Goal: Information Seeking & Learning: Learn about a topic

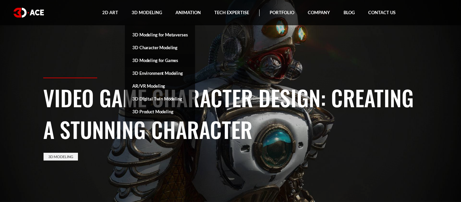
click at [143, 59] on link "3D Modeling for Games" at bounding box center [160, 60] width 70 height 13
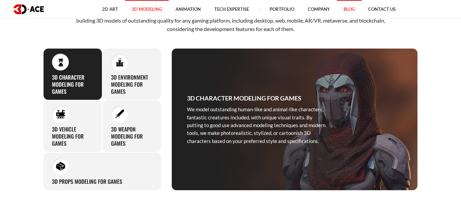
scroll to position [257, 0]
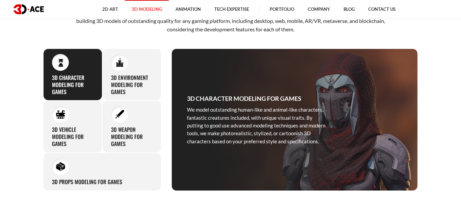
click at [77, 68] on div "3D Character Modeling for Games We model outstanding human-like and animal-like…" at bounding box center [72, 75] width 59 height 52
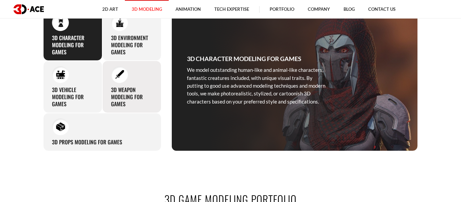
scroll to position [294, 0]
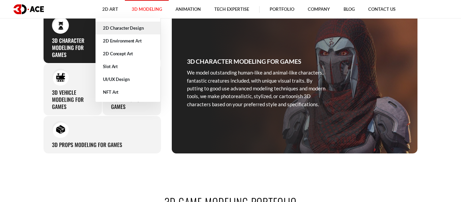
click at [117, 28] on link "2D Character Design" at bounding box center [127, 28] width 65 height 13
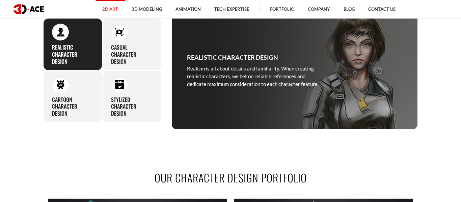
scroll to position [287, 0]
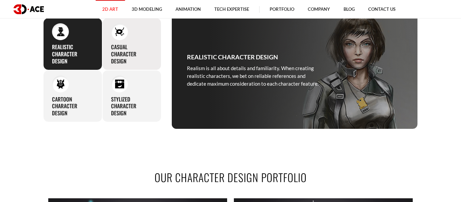
click at [134, 60] on h3 "Casual character design" at bounding box center [131, 54] width 41 height 21
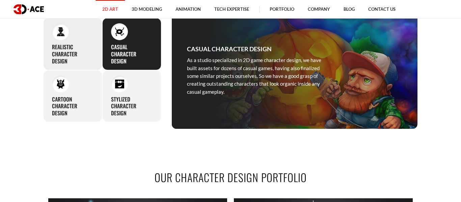
click at [87, 56] on h3 "Realistic character design" at bounding box center [72, 54] width 41 height 21
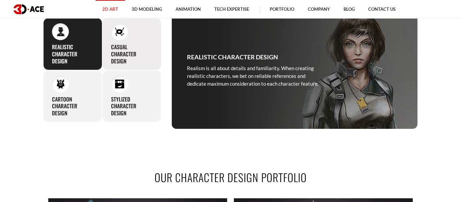
click at [126, 54] on h3 "Casual character design" at bounding box center [131, 54] width 41 height 21
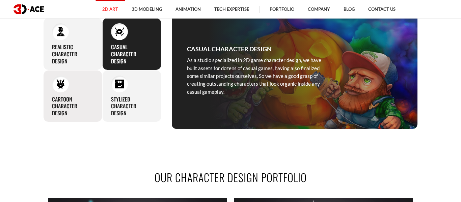
click at [90, 89] on div "Cartoon character design Our cartoon characters have a quick production time an…" at bounding box center [72, 96] width 59 height 52
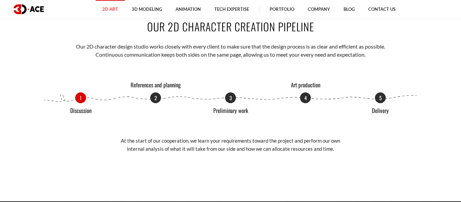
scroll to position [730, 0]
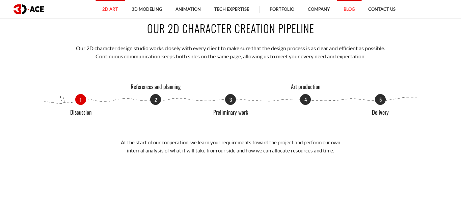
click at [346, 8] on link "Blog" at bounding box center [349, 9] width 25 height 19
